Goal: Check status: Check status

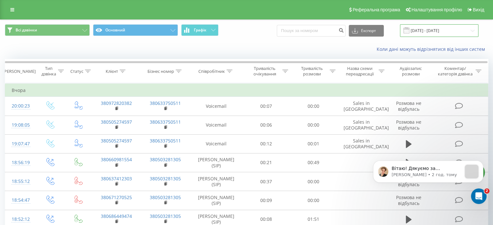
click at [424, 31] on input "[DATE] - [DATE]" at bounding box center [439, 30] width 78 height 13
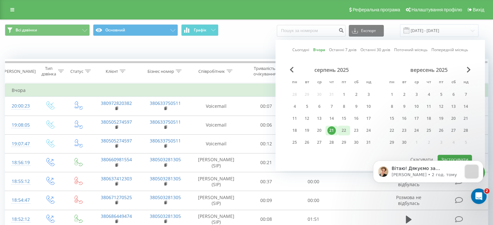
click at [343, 129] on div "22" at bounding box center [344, 130] width 8 height 8
click at [448, 158] on body "Вітаю! Дякуємо за очікування, внесли правки у фільтри, залишили лише: - Немає в…" at bounding box center [428, 177] width 124 height 55
click at [481, 161] on icon "Dismiss notification" at bounding box center [482, 163] width 4 height 4
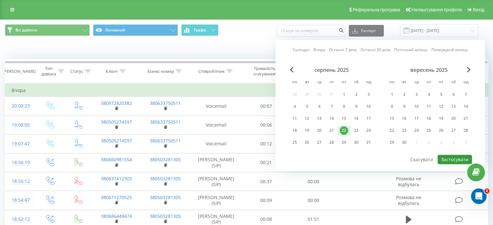
click at [454, 158] on button "Застосувати" at bounding box center [455, 159] width 34 height 9
type input "[DATE] - [DATE]"
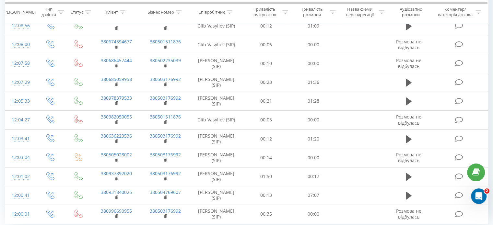
scroll to position [366, 0]
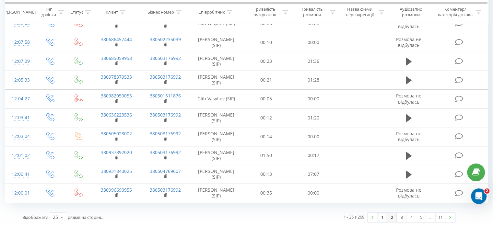
click at [390, 214] on link "2" at bounding box center [392, 217] width 10 height 9
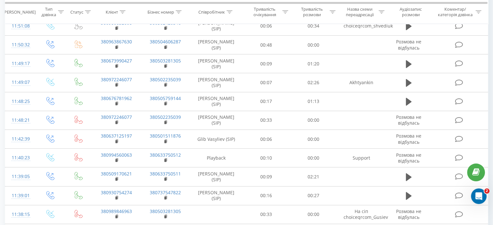
scroll to position [270, 0]
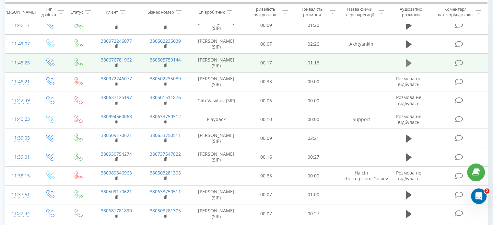
click at [409, 63] on icon at bounding box center [409, 63] width 6 height 8
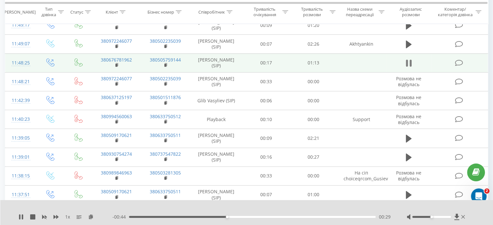
click at [407, 64] on icon at bounding box center [407, 63] width 2 height 7
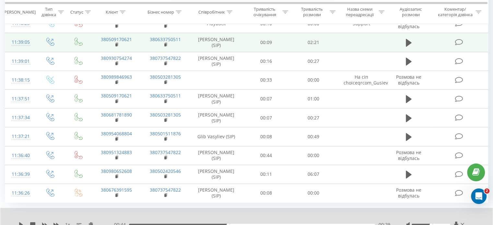
scroll to position [390, 0]
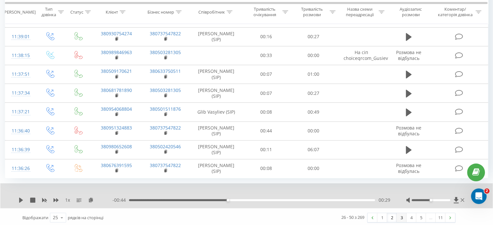
click at [400, 216] on link "3" at bounding box center [402, 217] width 10 height 9
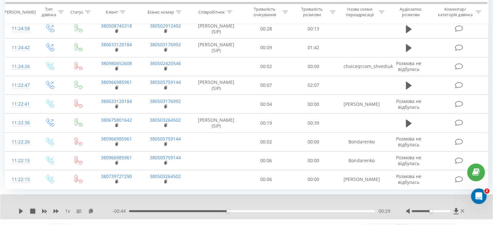
scroll to position [390, 0]
